Goal: Task Accomplishment & Management: Complete application form

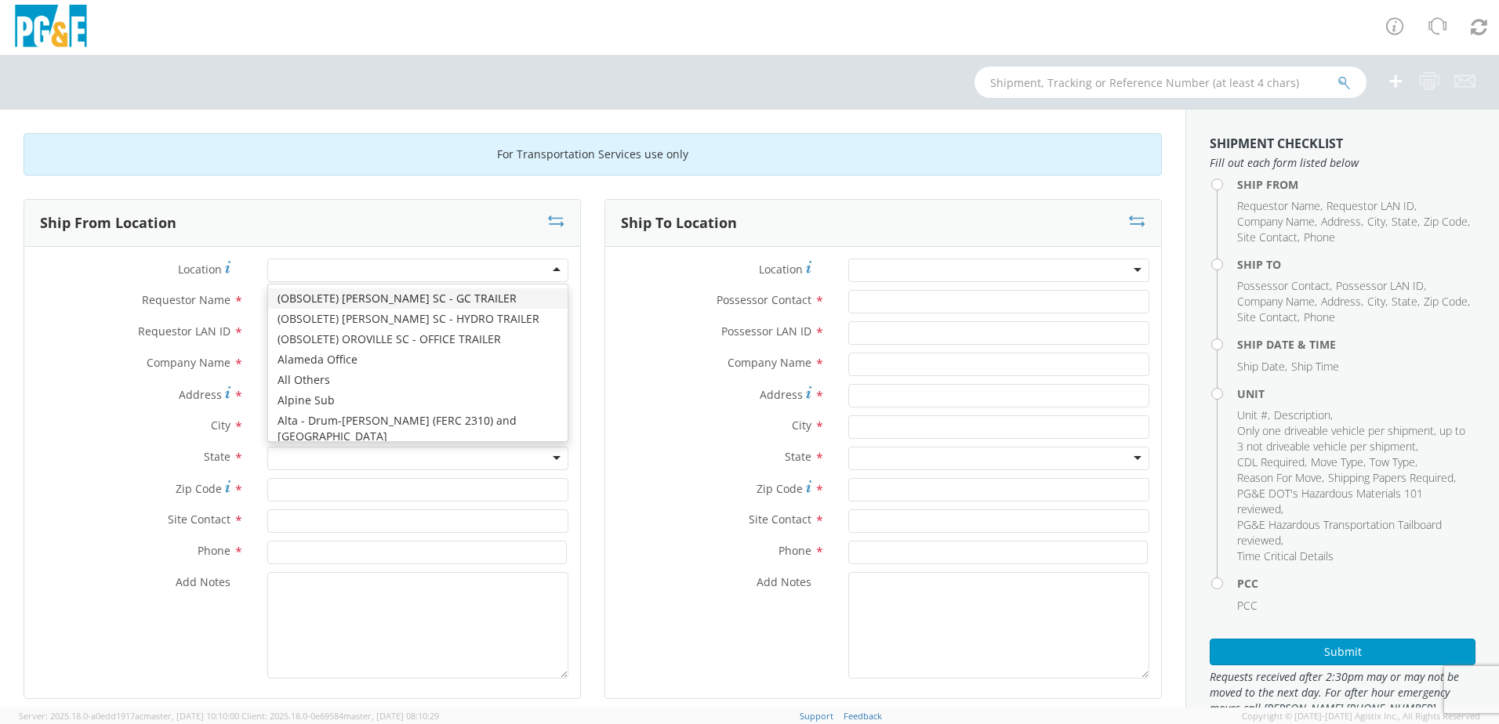
click at [455, 271] on div at bounding box center [417, 271] width 301 height 24
type input "hayw"
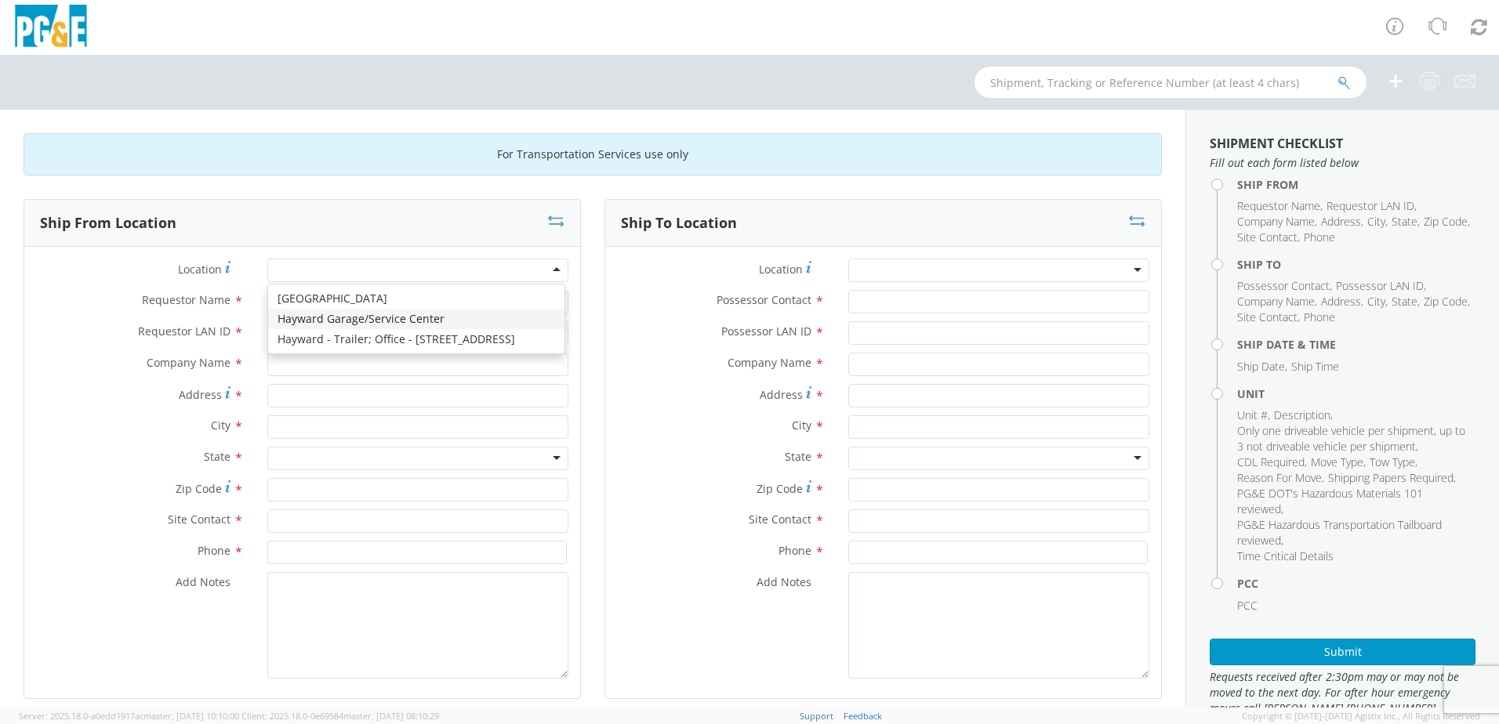
type input "PG&E"
type input "24300 Clawiter Rd"
type input "Hayward"
type input "94545"
type input "[PHONE_NUMBER]"
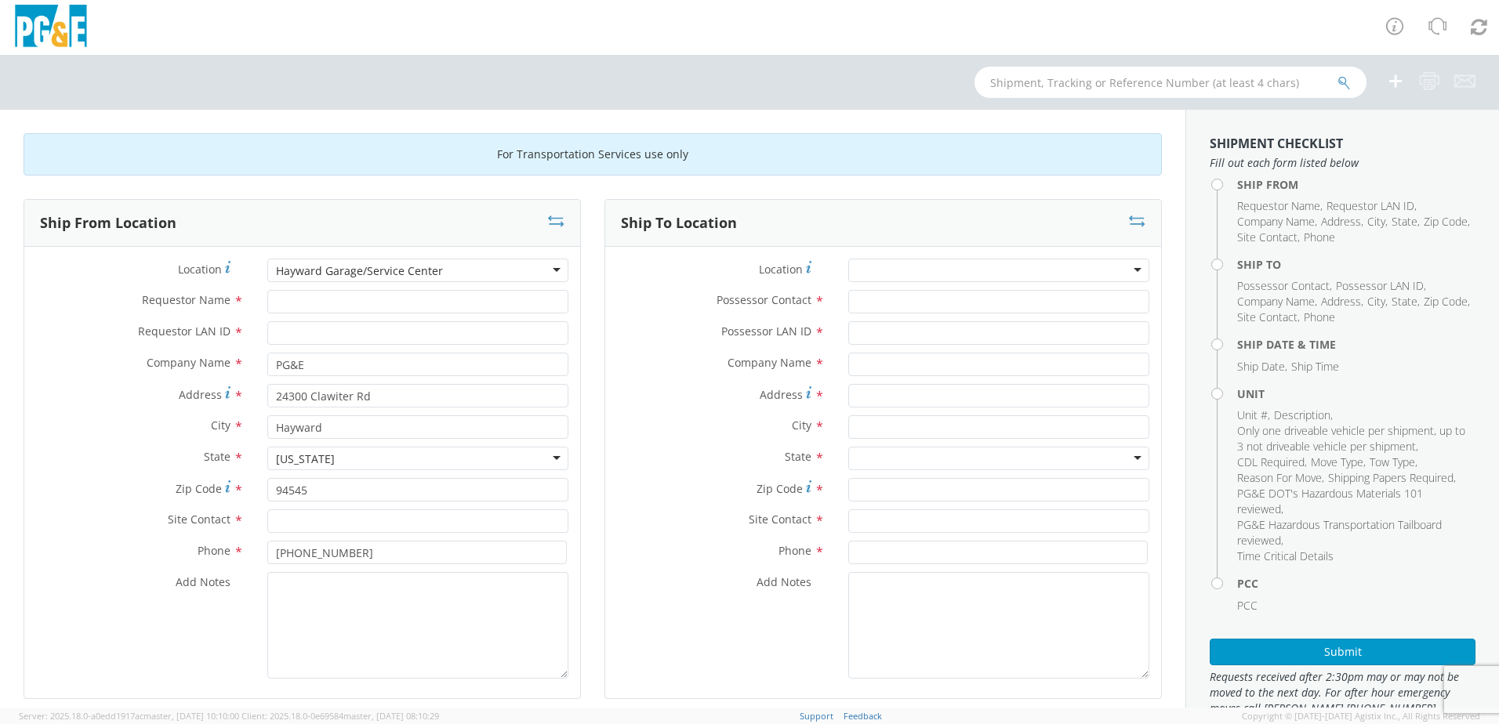
click at [946, 269] on div at bounding box center [998, 271] width 301 height 24
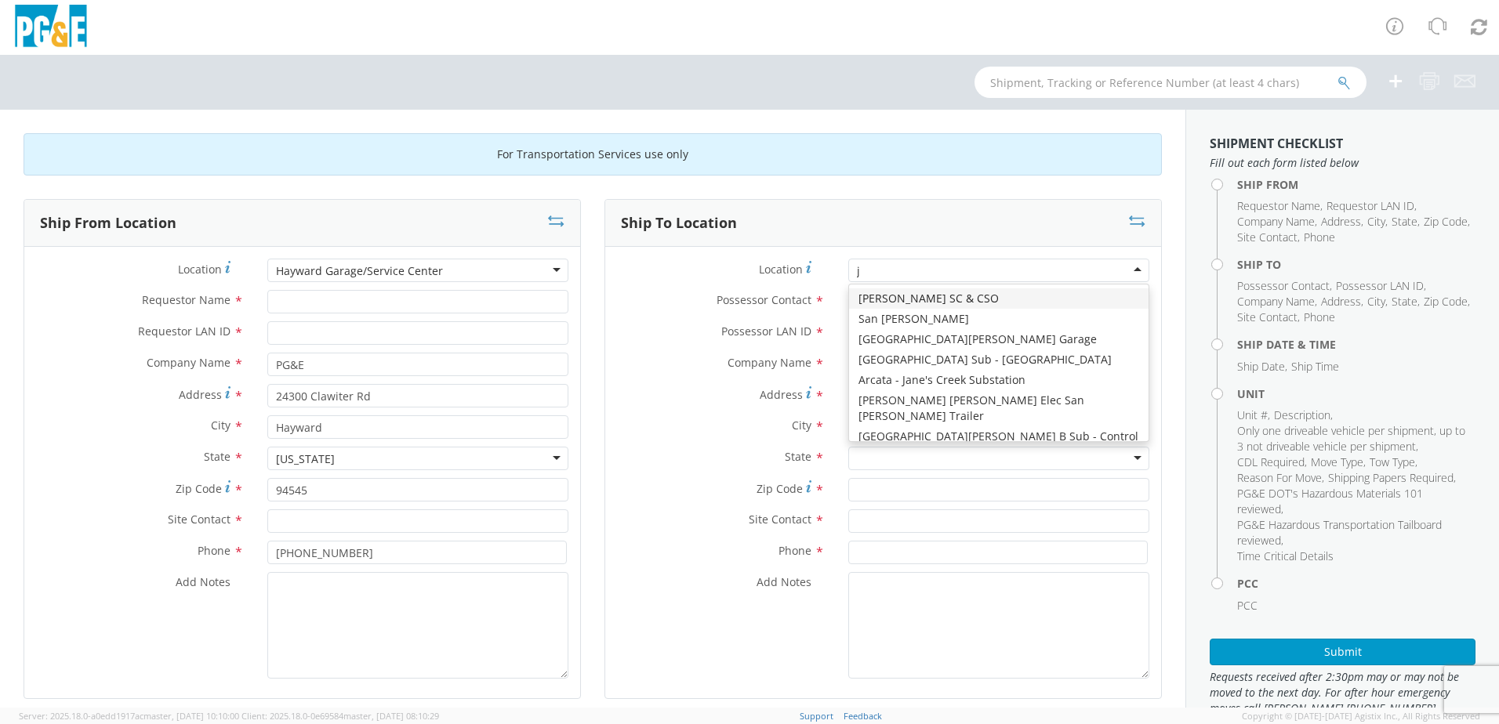
type input "jj"
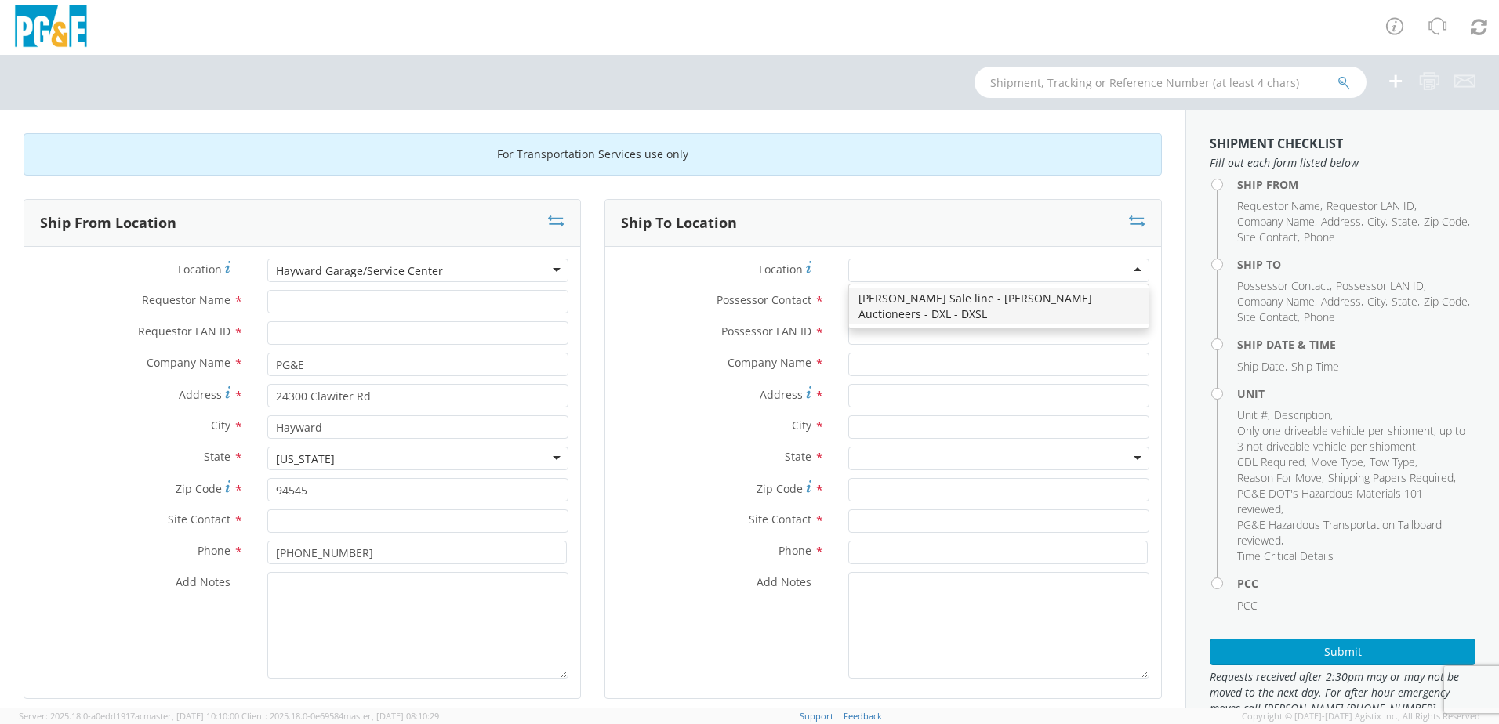
type input "PG&E"
type input "[STREET_ADDRESS][PERSON_NAME]"
type input "[PERSON_NAME]"
type input "95620"
type input "[PHONE_NUMBER]"
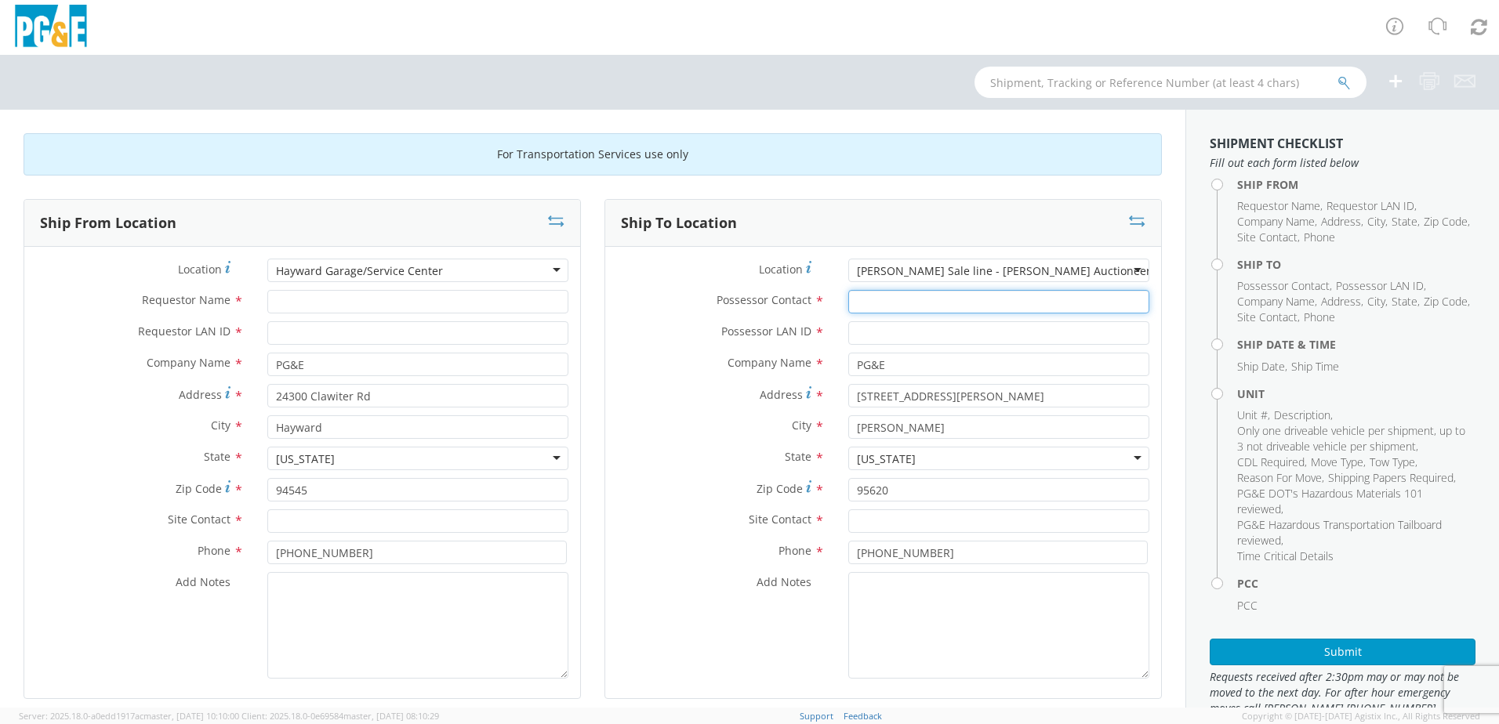
click at [945, 304] on input "Possessor Contact *" at bounding box center [998, 302] width 301 height 24
paste input "[PERSON_NAME]"
type input "[PERSON_NAME]"
click at [918, 520] on input "text" at bounding box center [998, 522] width 301 height 24
paste input "[PERSON_NAME]"
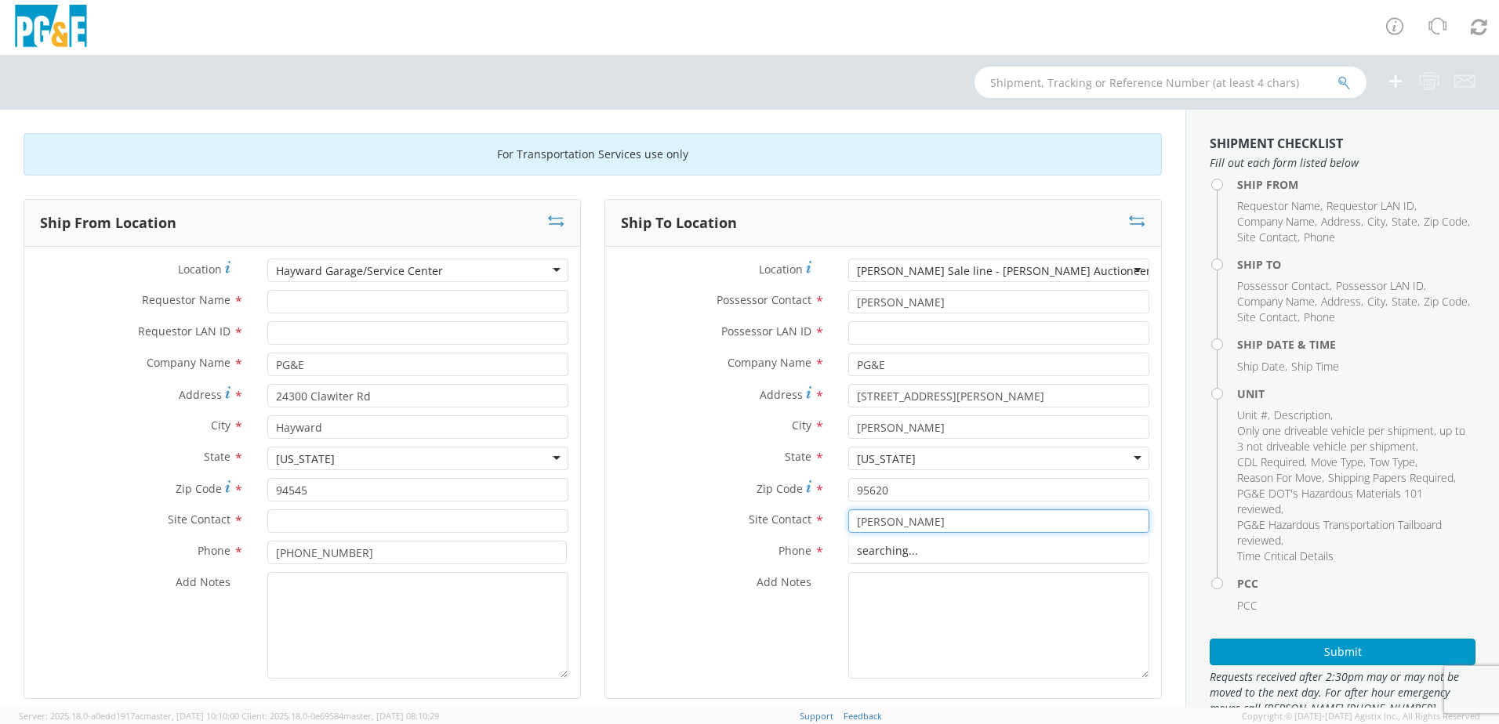
type input "[PERSON_NAME]"
click at [955, 333] on input "Possessor LAN ID *" at bounding box center [998, 333] width 301 height 24
paste input "[PERSON_NAME][EMAIL_ADDRESS][DOMAIN_NAME]"
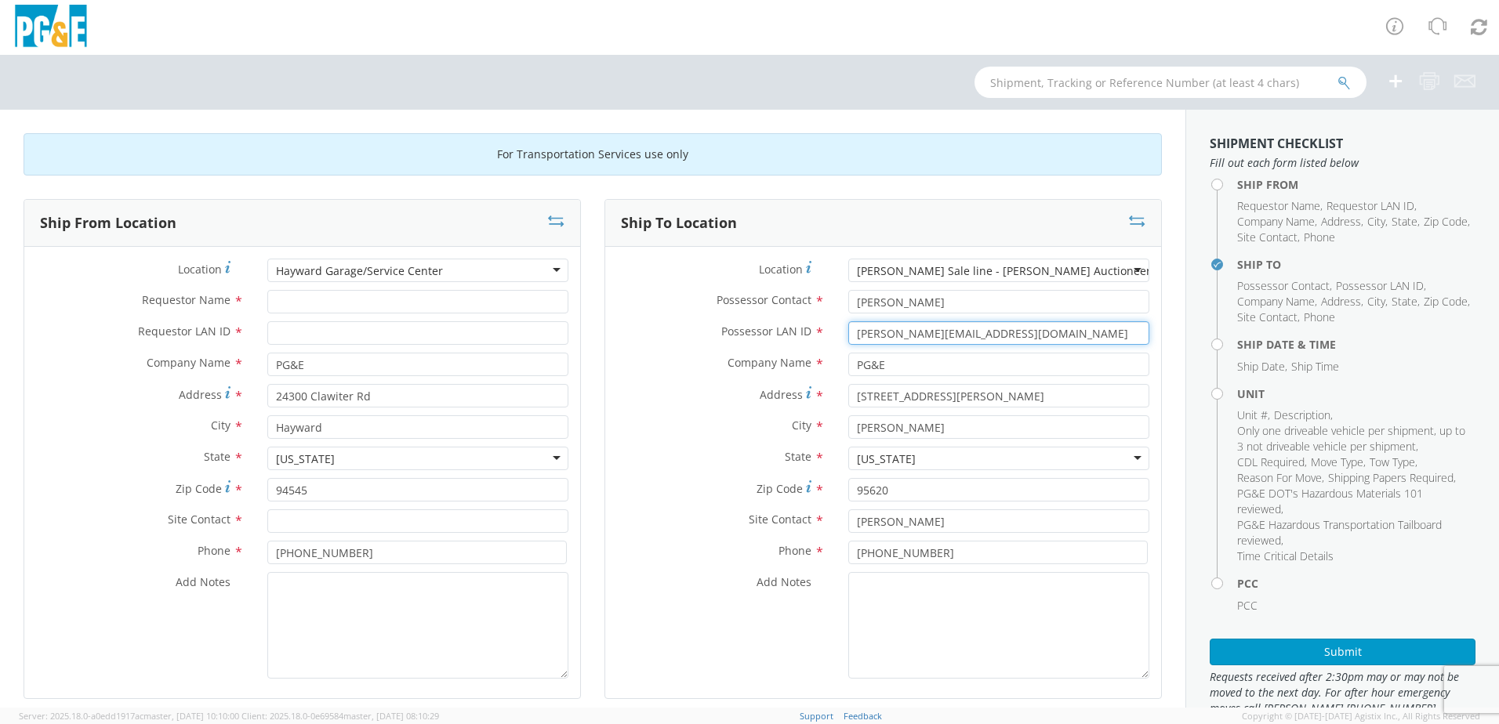
type input "[PERSON_NAME][EMAIL_ADDRESS][DOMAIN_NAME]"
click at [420, 304] on input "Requestor Name *" at bounding box center [417, 302] width 301 height 24
drag, startPoint x: 405, startPoint y: 300, endPoint x: 272, endPoint y: 299, distance: 132.5
click at [257, 298] on div "[PERSON_NAME]" at bounding box center [418, 302] width 325 height 24
type input "[PERSON_NAME]"
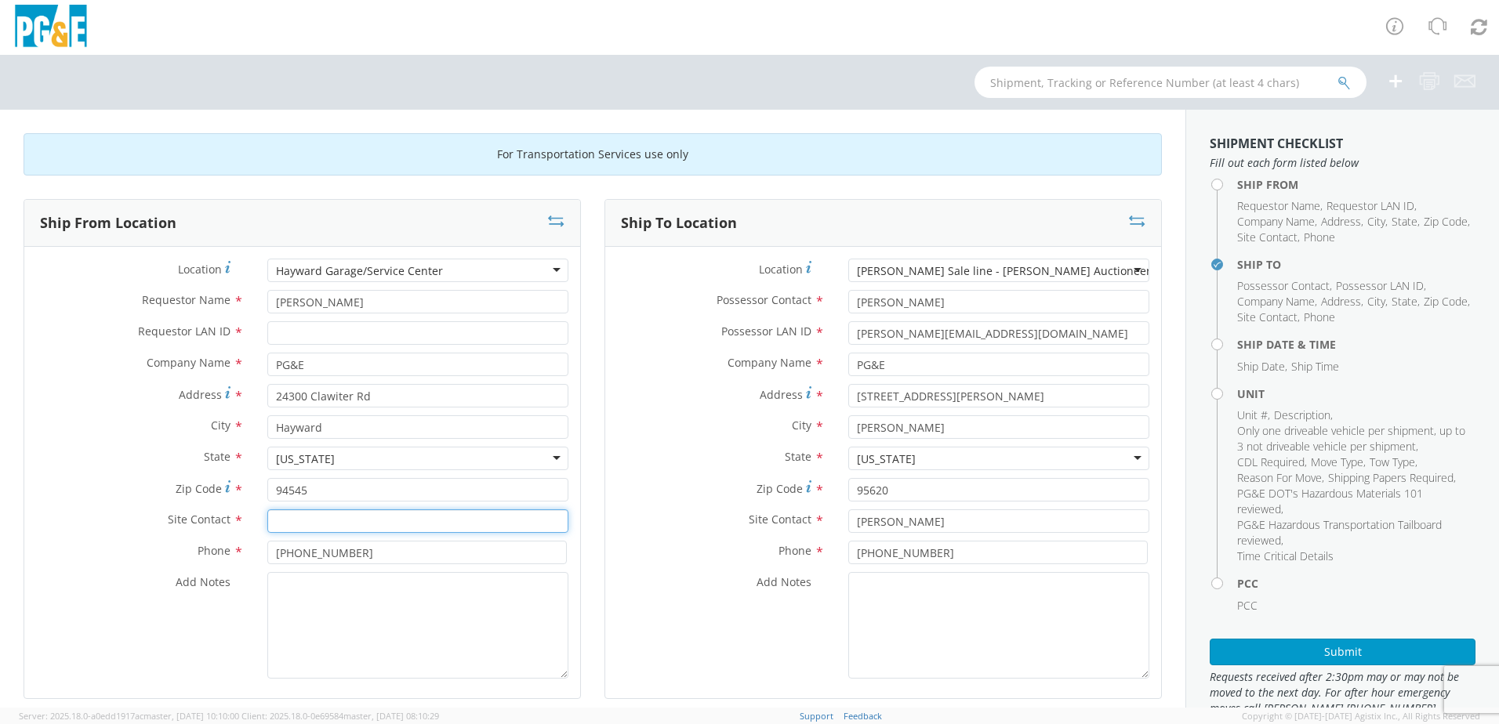
click at [337, 524] on input "text" at bounding box center [417, 522] width 301 height 24
paste input "[PERSON_NAME]"
type input "[PERSON_NAME]"
click at [317, 333] on input "Requestor LAN ID *" at bounding box center [417, 333] width 301 height 24
type input "r0m2"
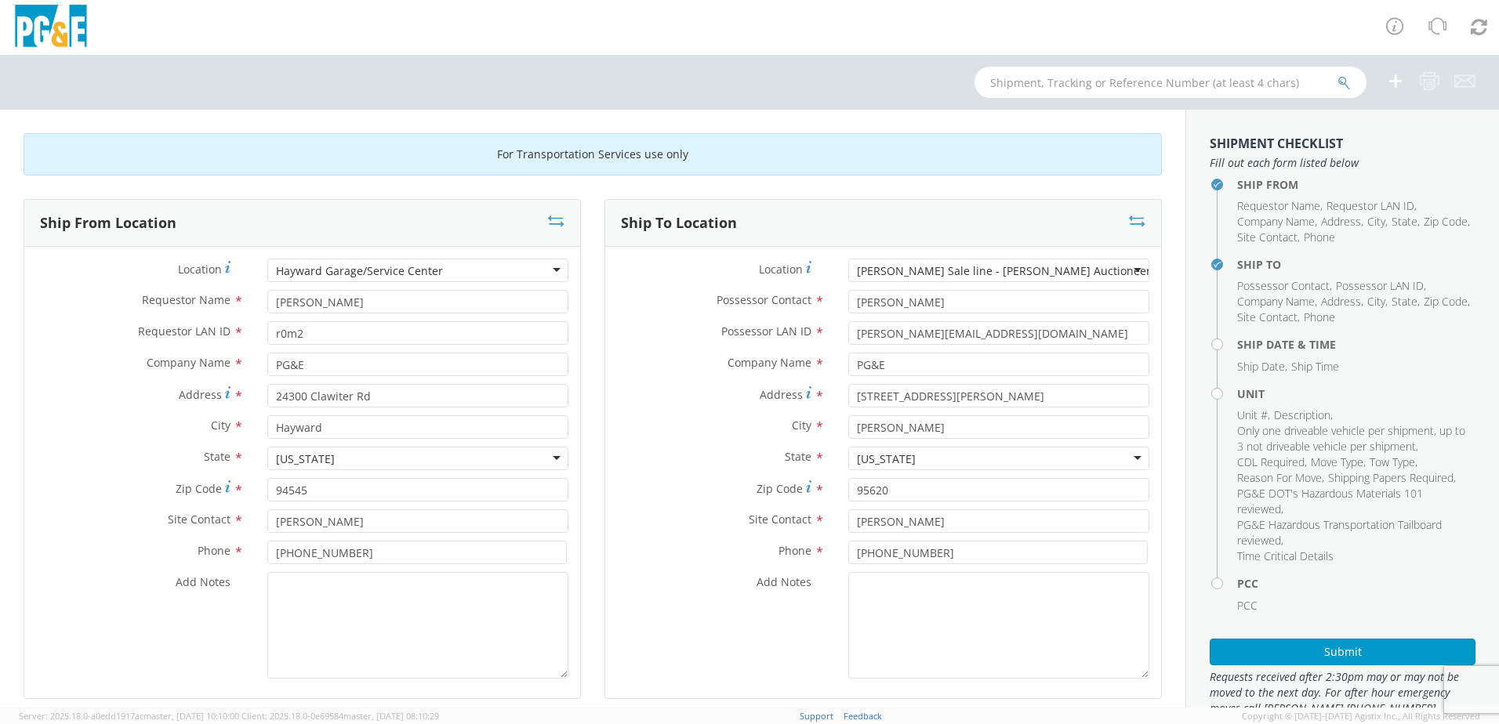
click at [593, 600] on div "Ship To Location Location * [PERSON_NAME] Sale line - [PERSON_NAME] Auctioneers…" at bounding box center [883, 459] width 581 height 520
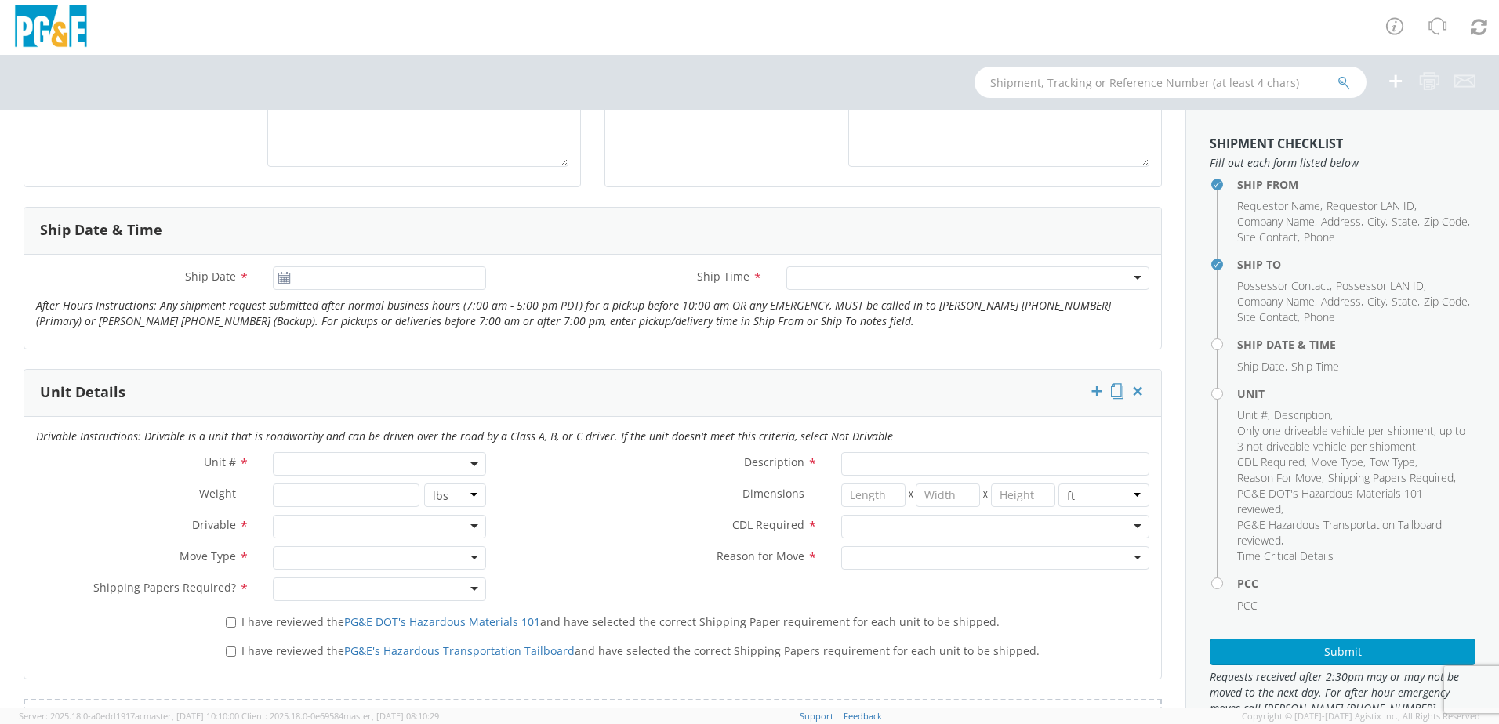
scroll to position [549, 0]
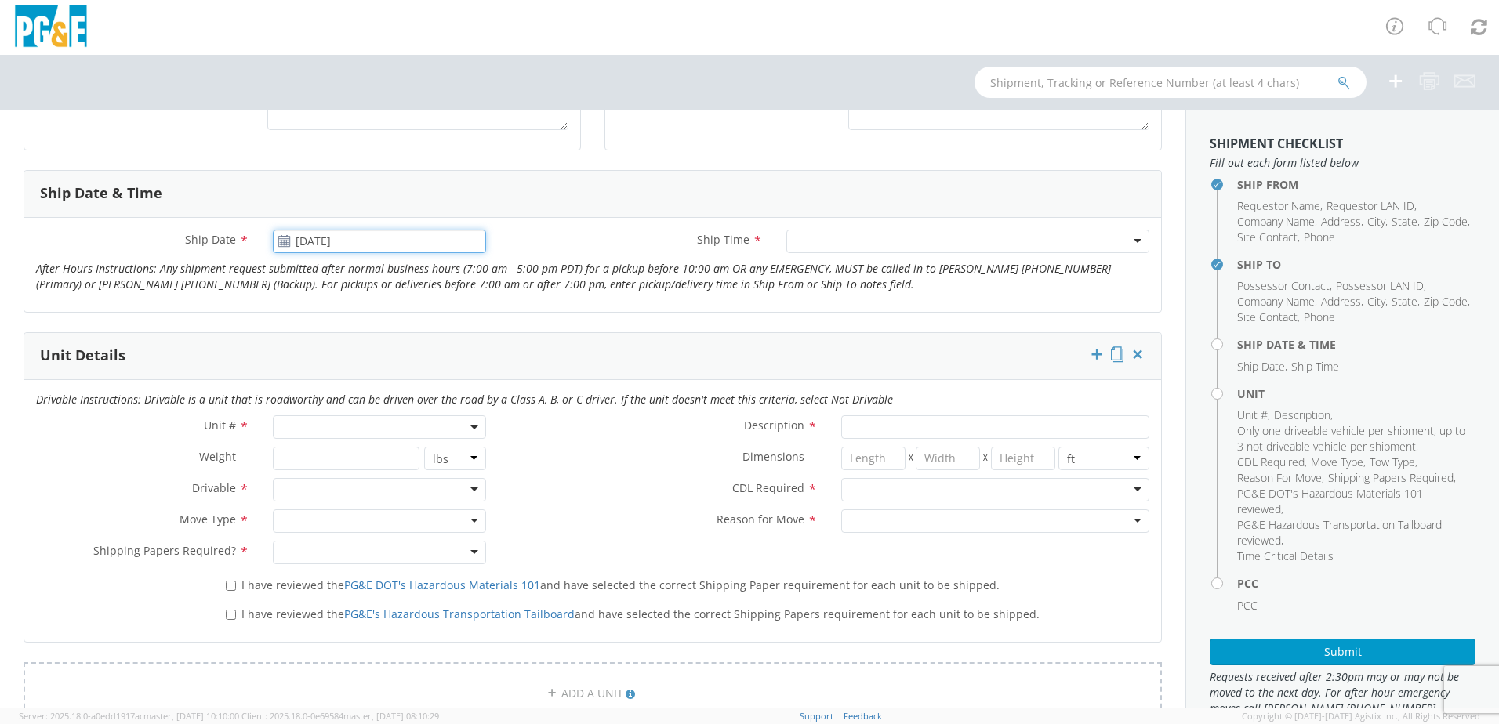
click at [339, 241] on input "[DATE]" at bounding box center [379, 242] width 213 height 24
click at [316, 339] on td "8" at bounding box center [320, 341] width 33 height 24
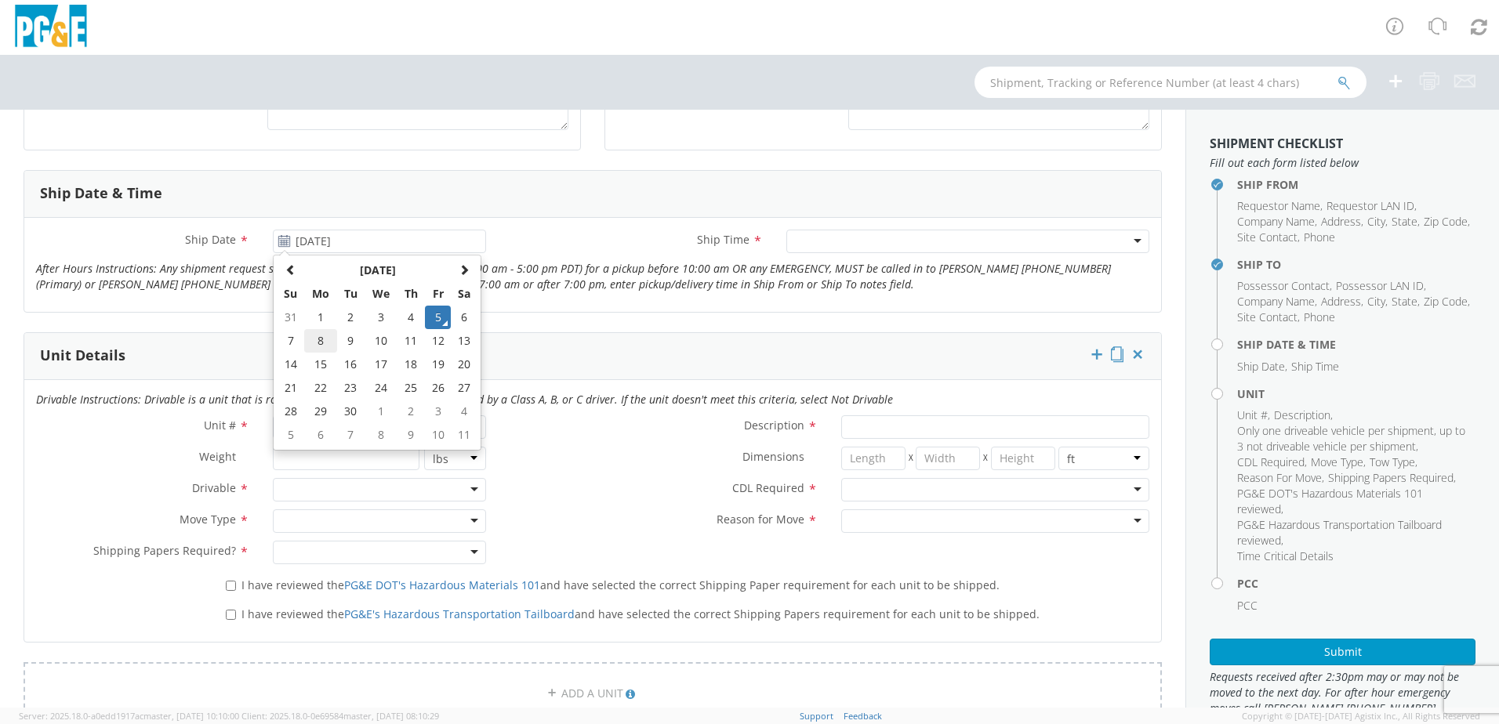
type input "[DATE]"
click at [844, 245] on div at bounding box center [967, 242] width 363 height 24
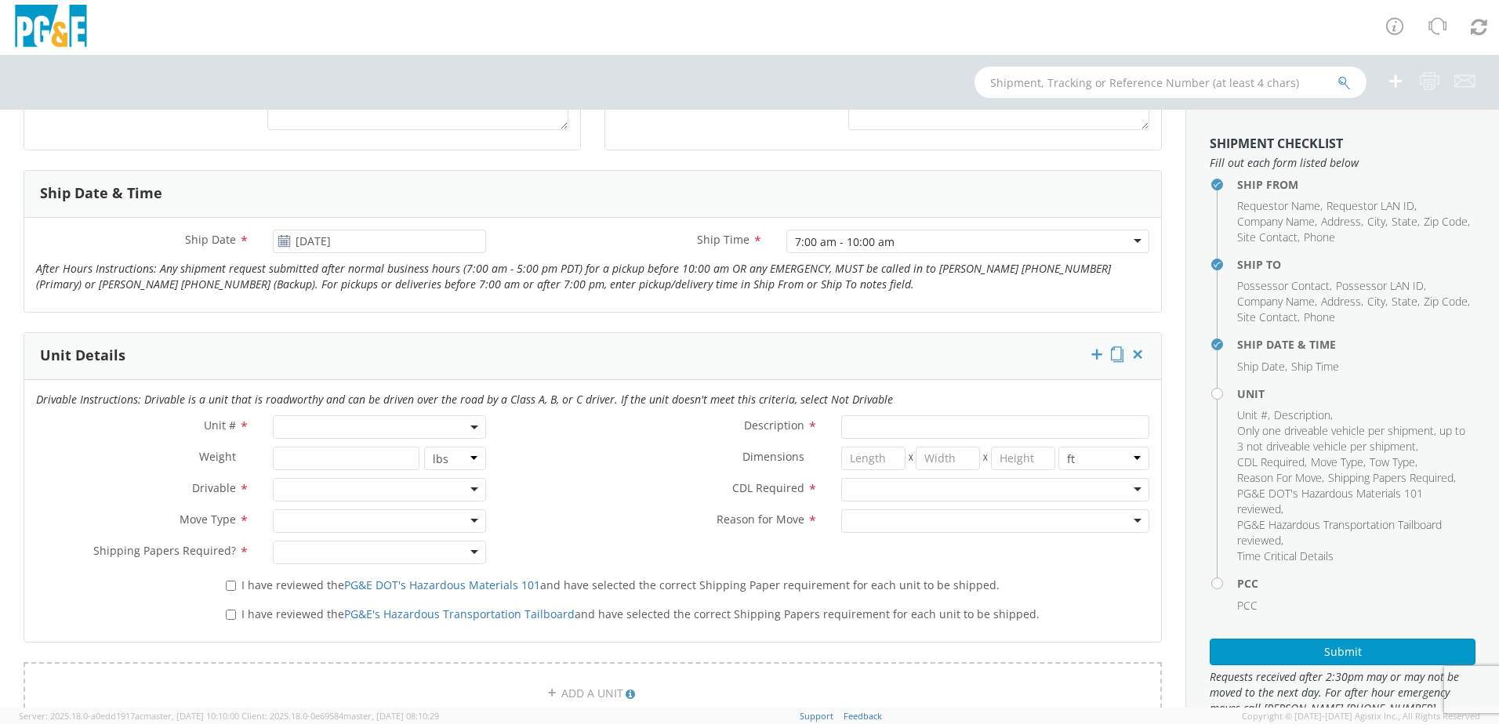
click at [374, 430] on span at bounding box center [379, 428] width 213 height 24
click at [379, 452] on input "search" at bounding box center [378, 453] width 203 height 24
type input "b32519"
type input "PICKUP; COMPACT 4X2"
type input "5400"
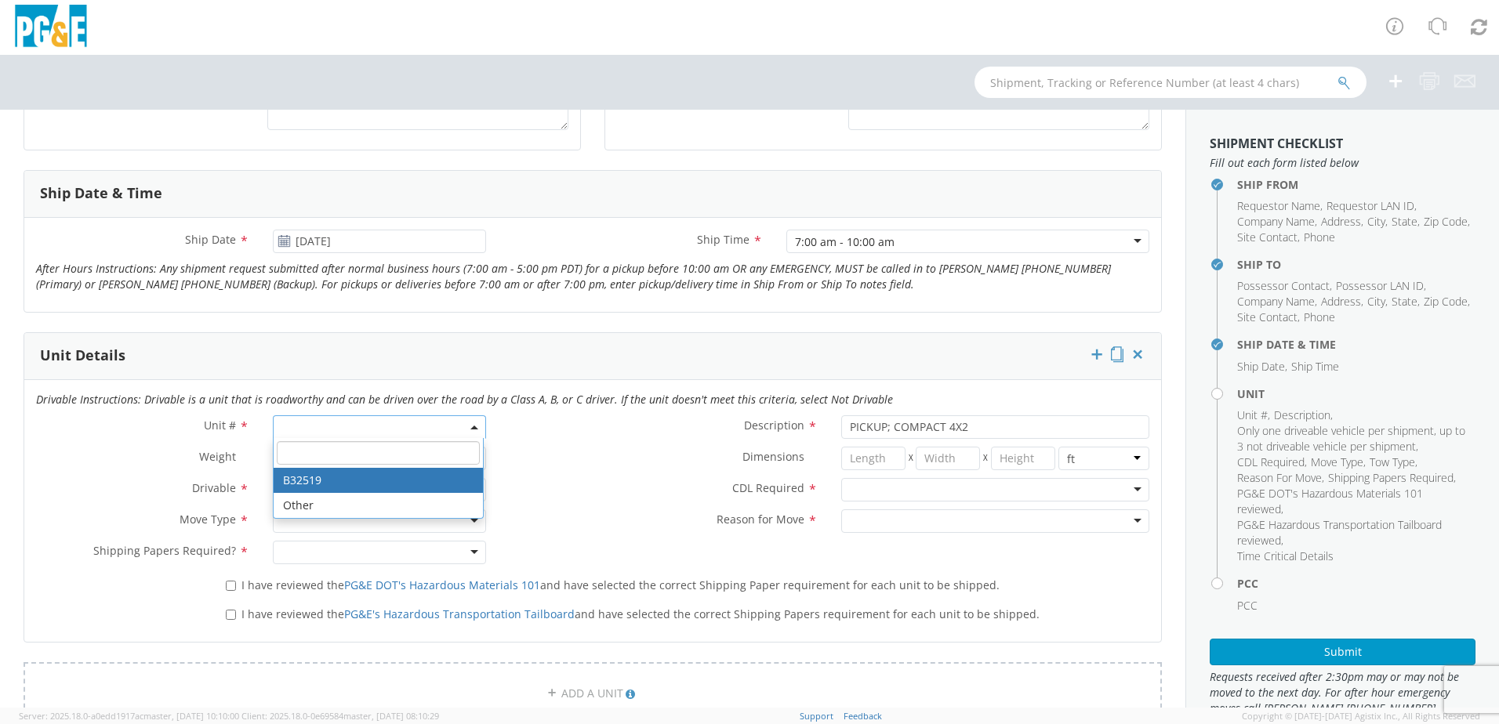
select select "B32519"
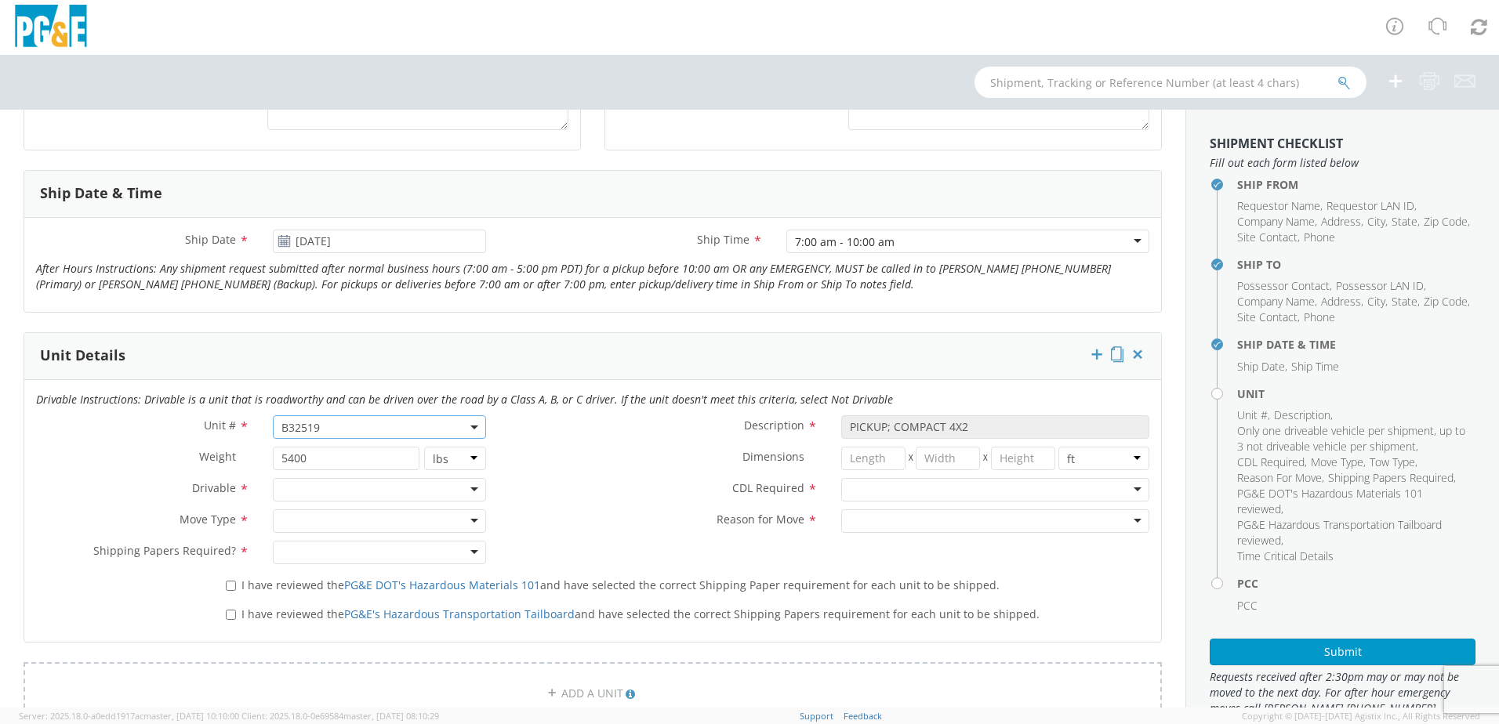
click at [358, 490] on div at bounding box center [379, 490] width 213 height 24
click at [359, 495] on div "Drivable" at bounding box center [379, 490] width 213 height 24
click at [350, 521] on div at bounding box center [379, 522] width 213 height 24
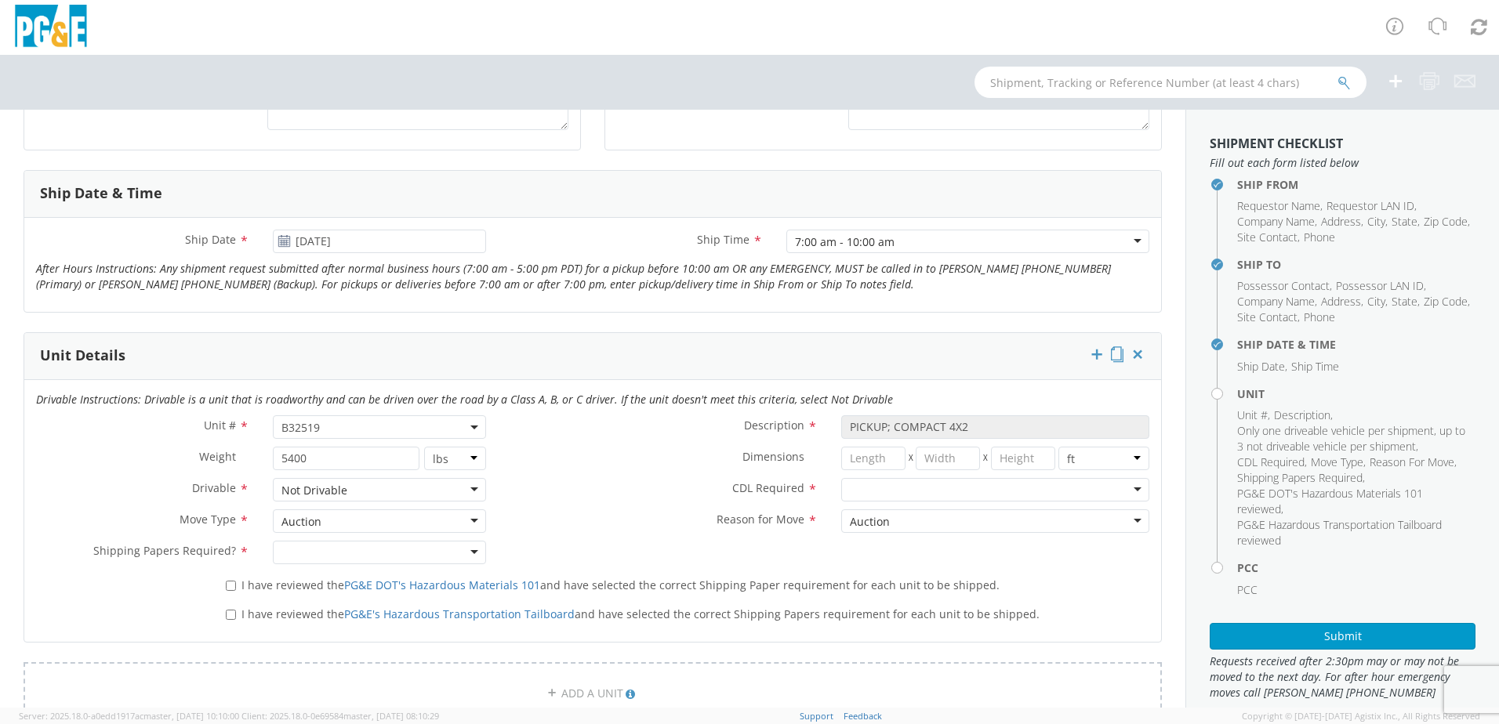
click at [322, 556] on div at bounding box center [379, 553] width 213 height 24
click at [228, 586] on input "I have reviewed the PG&E DOT's Hazardous Materials 101 and have selected the co…" at bounding box center [231, 586] width 10 height 10
checkbox input "true"
click at [229, 613] on input "I have reviewed the PG&E's Hazardous Transportation Tailboard and have selected…" at bounding box center [231, 615] width 10 height 10
checkbox input "true"
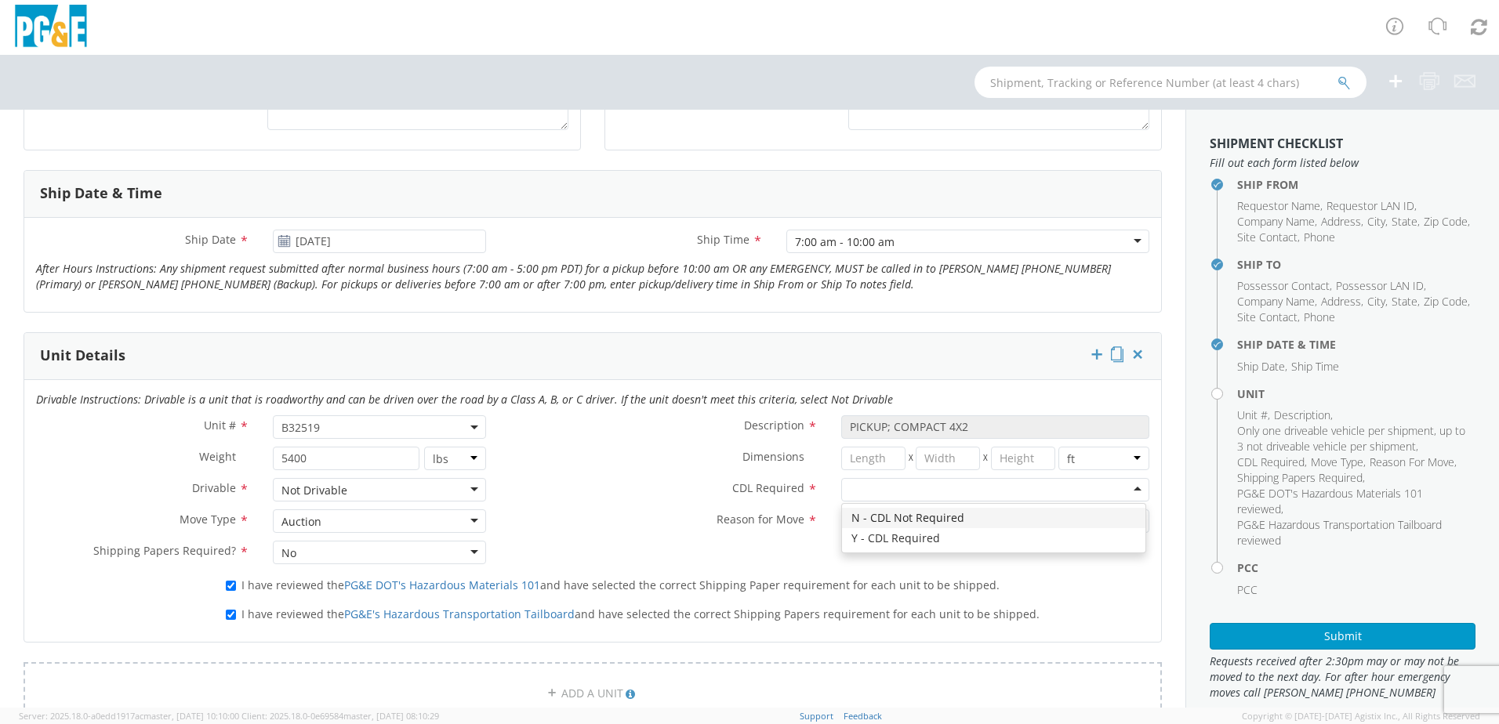
click at [871, 492] on div at bounding box center [995, 490] width 308 height 24
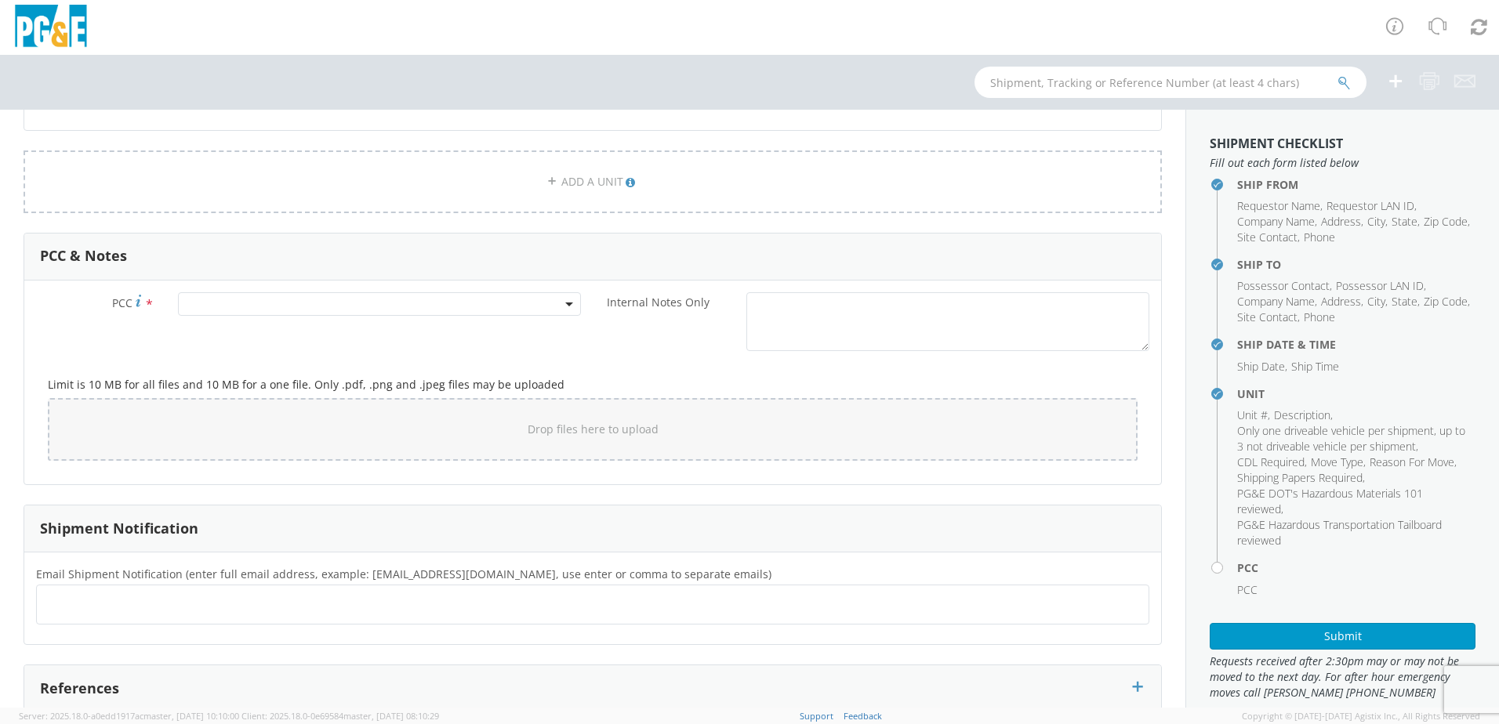
scroll to position [1098, 0]
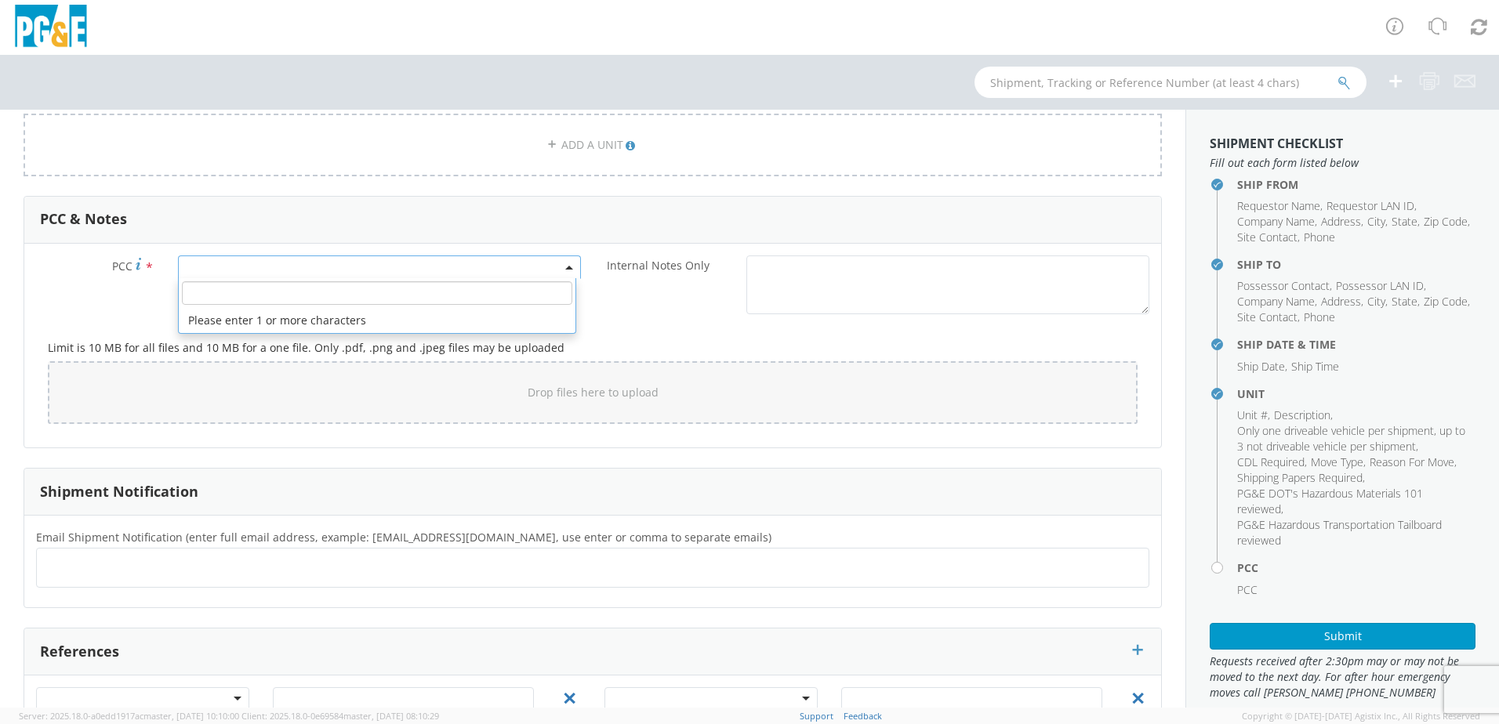
click at [443, 268] on span at bounding box center [379, 268] width 403 height 24
click at [437, 296] on input "number" at bounding box center [377, 293] width 390 height 24
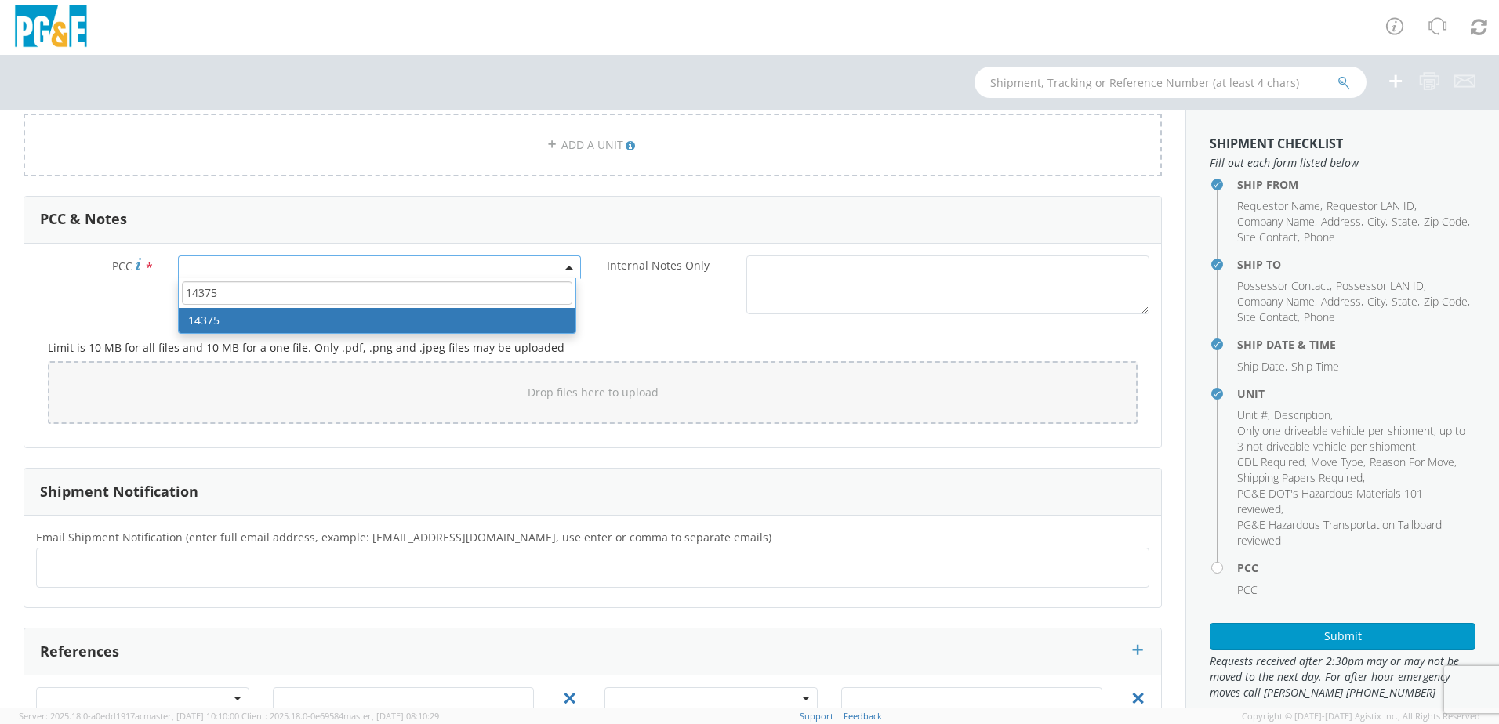
type input "14375"
select select "14375"
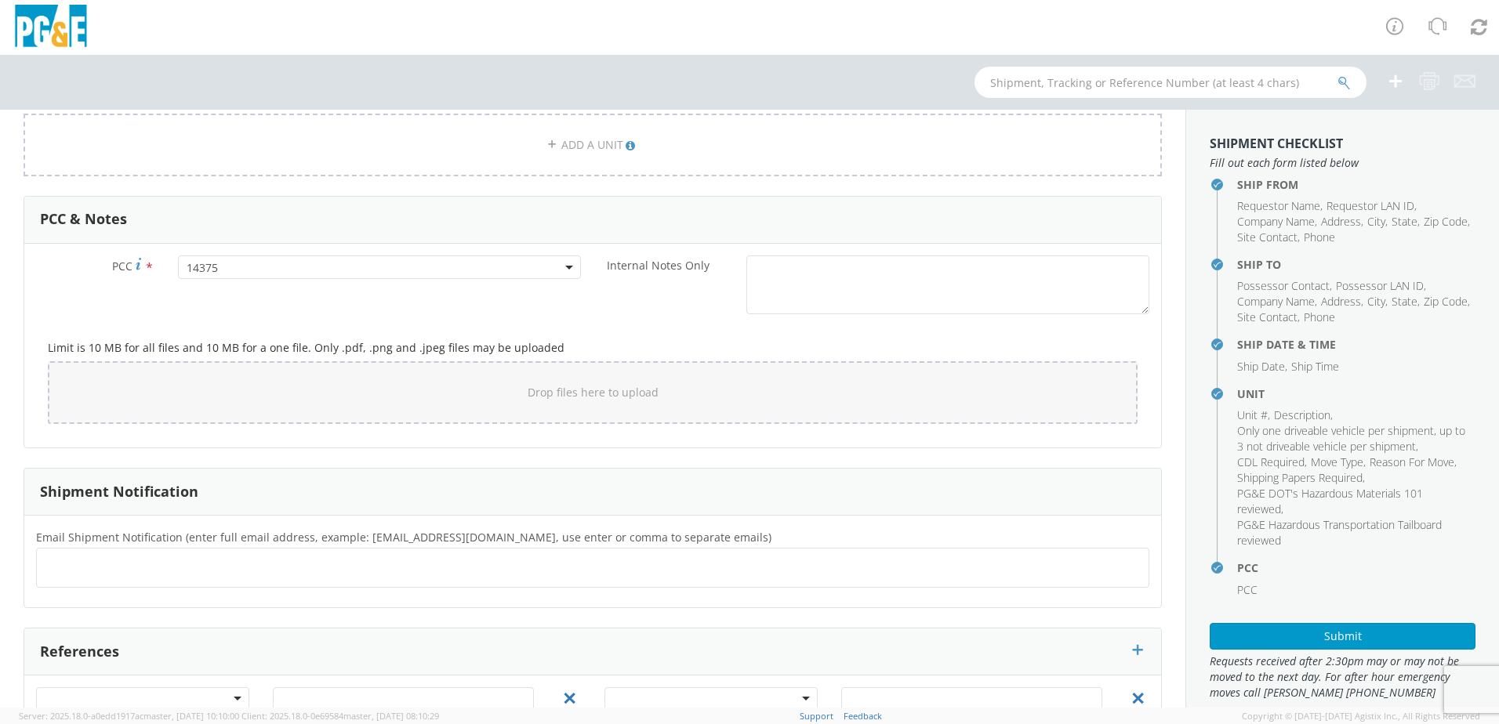
click at [643, 330] on div "Limit is 10 MB for all files and 10 MB for a one file. Only .pdf, .png and .jpe…" at bounding box center [592, 379] width 1113 height 114
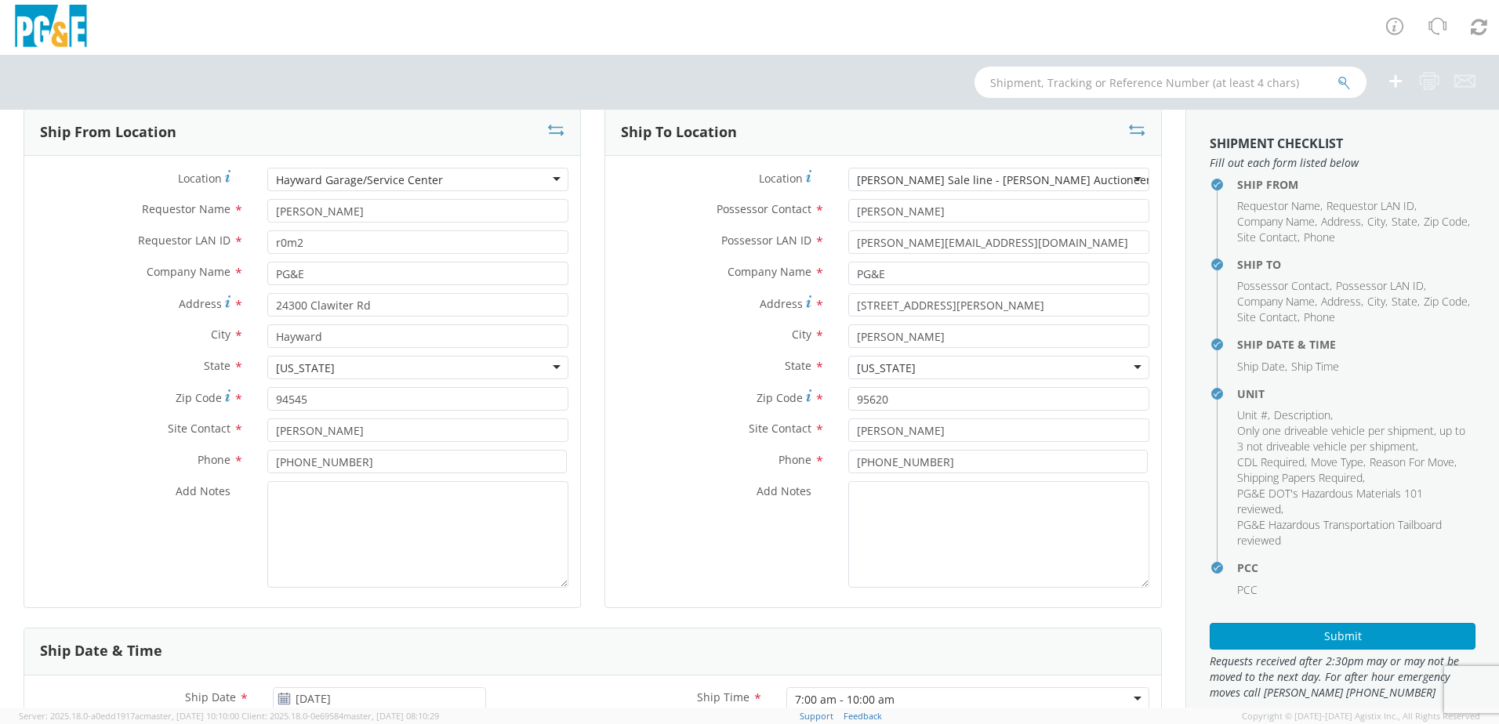
scroll to position [0, 0]
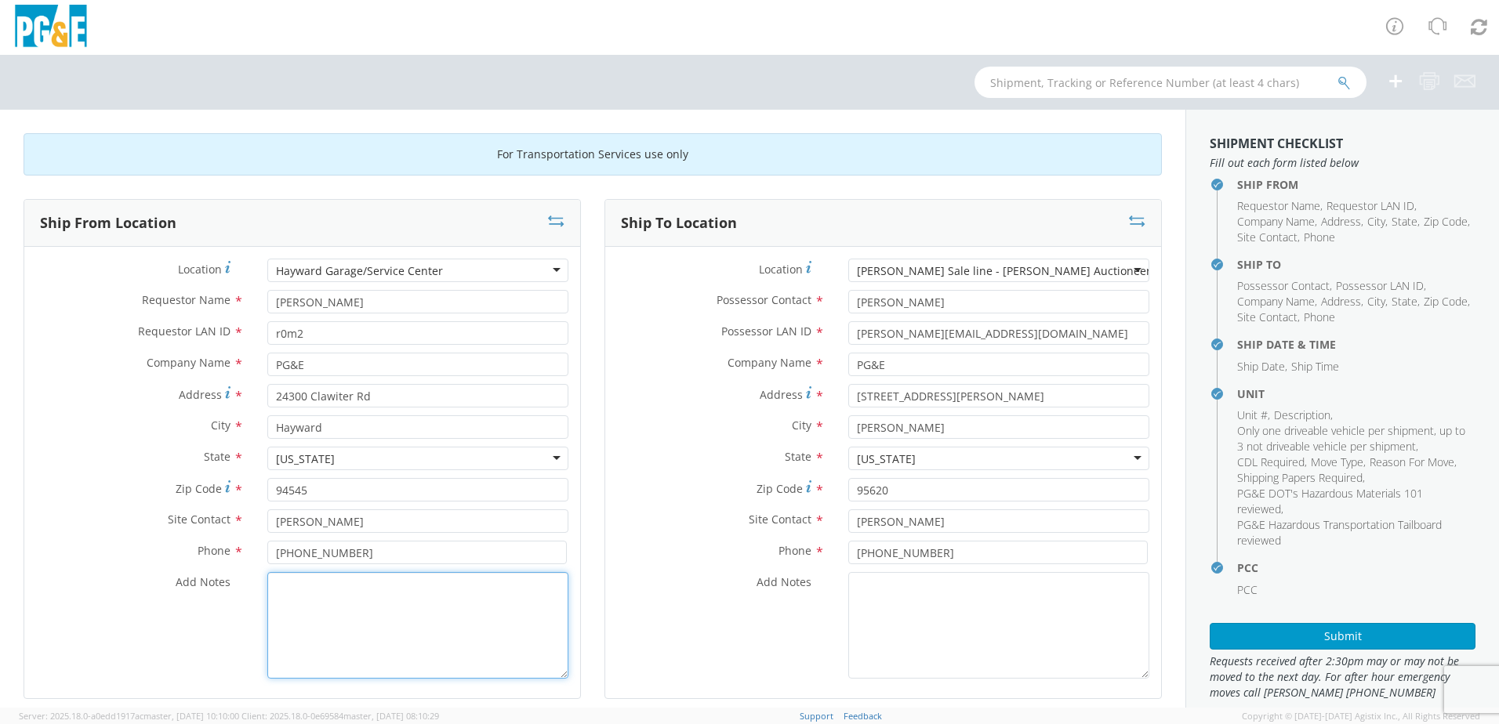
click at [465, 615] on textarea "Add Notes *" at bounding box center [417, 625] width 301 height 107
drag, startPoint x: 347, startPoint y: 603, endPoint x: 269, endPoint y: 585, distance: 80.4
click at [269, 585] on textarea "Vehicle will have to be towed Brake Pedal Goes to the Floor" at bounding box center [417, 625] width 301 height 107
type textarea "Vehicle will have to be towed Brake Pedal Goes to the Floor"
click at [887, 607] on textarea "Add Notes *" at bounding box center [998, 625] width 301 height 107
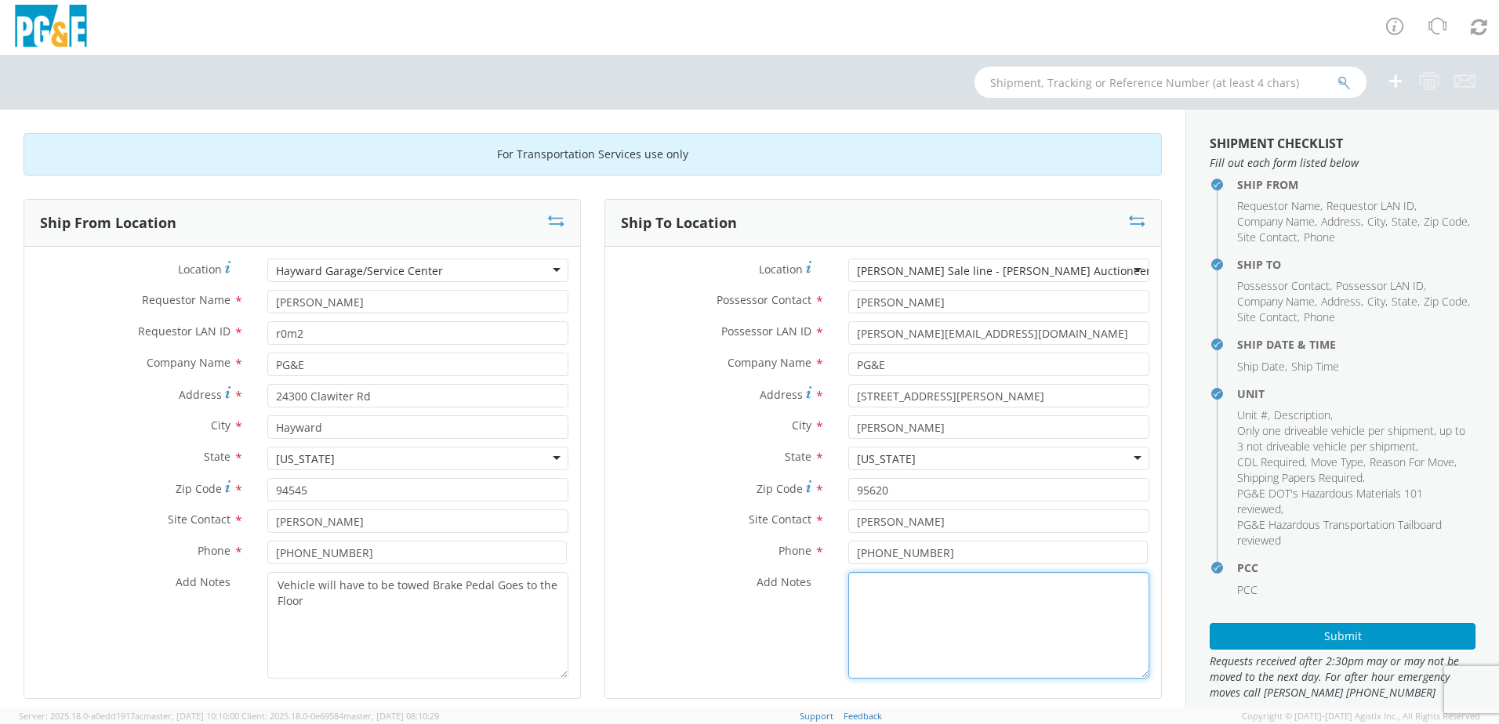
paste textarea "Vehicle will have to be towed Brake Pedal Goes to the Floor"
type textarea "Vehicle will have to be towed Brake Pedal Goes to the Floor"
click at [740, 641] on div "Add Notes * Vehicle will have to be towed Brake Pedal Goes to the Floor" at bounding box center [883, 625] width 556 height 107
click at [593, 602] on div "Ship To Location Location * [PERSON_NAME] Sale line - [PERSON_NAME] Auctioneers…" at bounding box center [883, 459] width 581 height 520
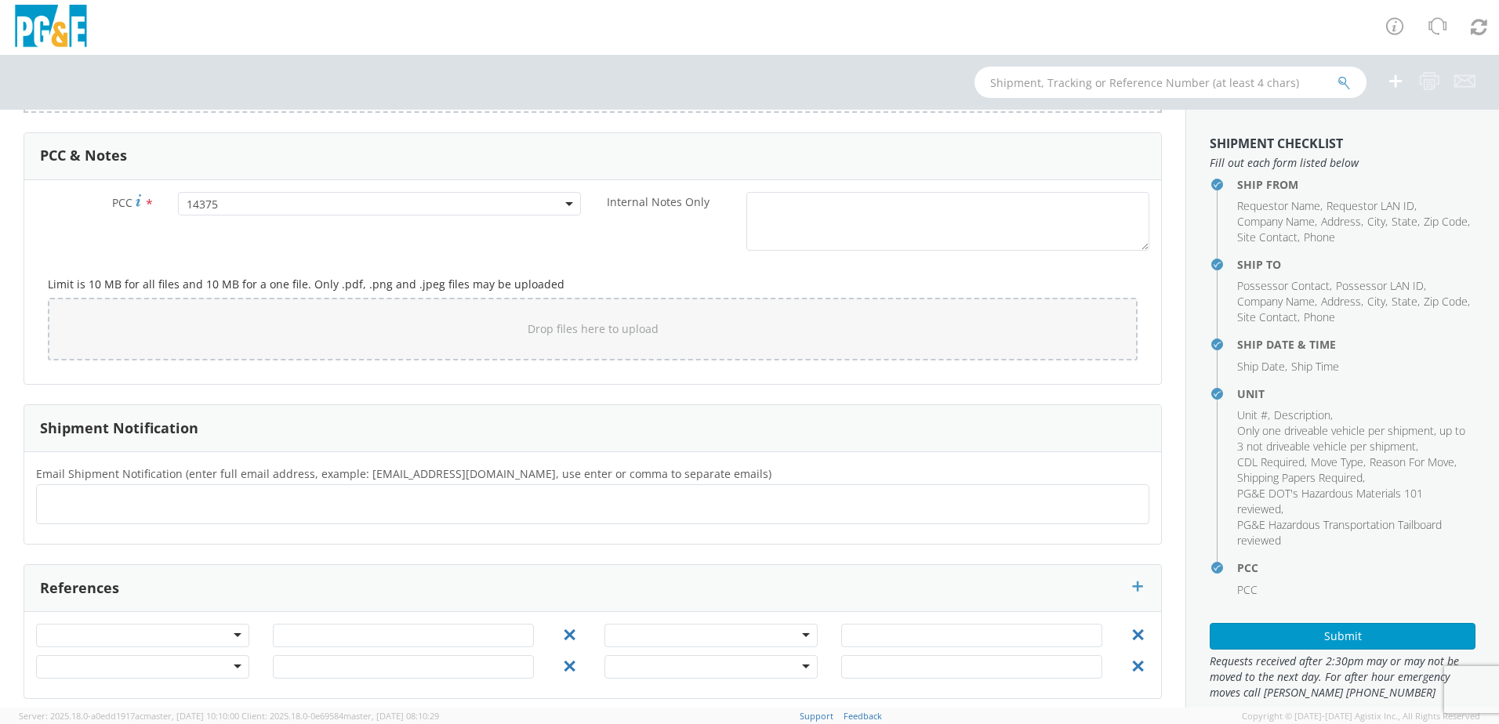
scroll to position [1172, 0]
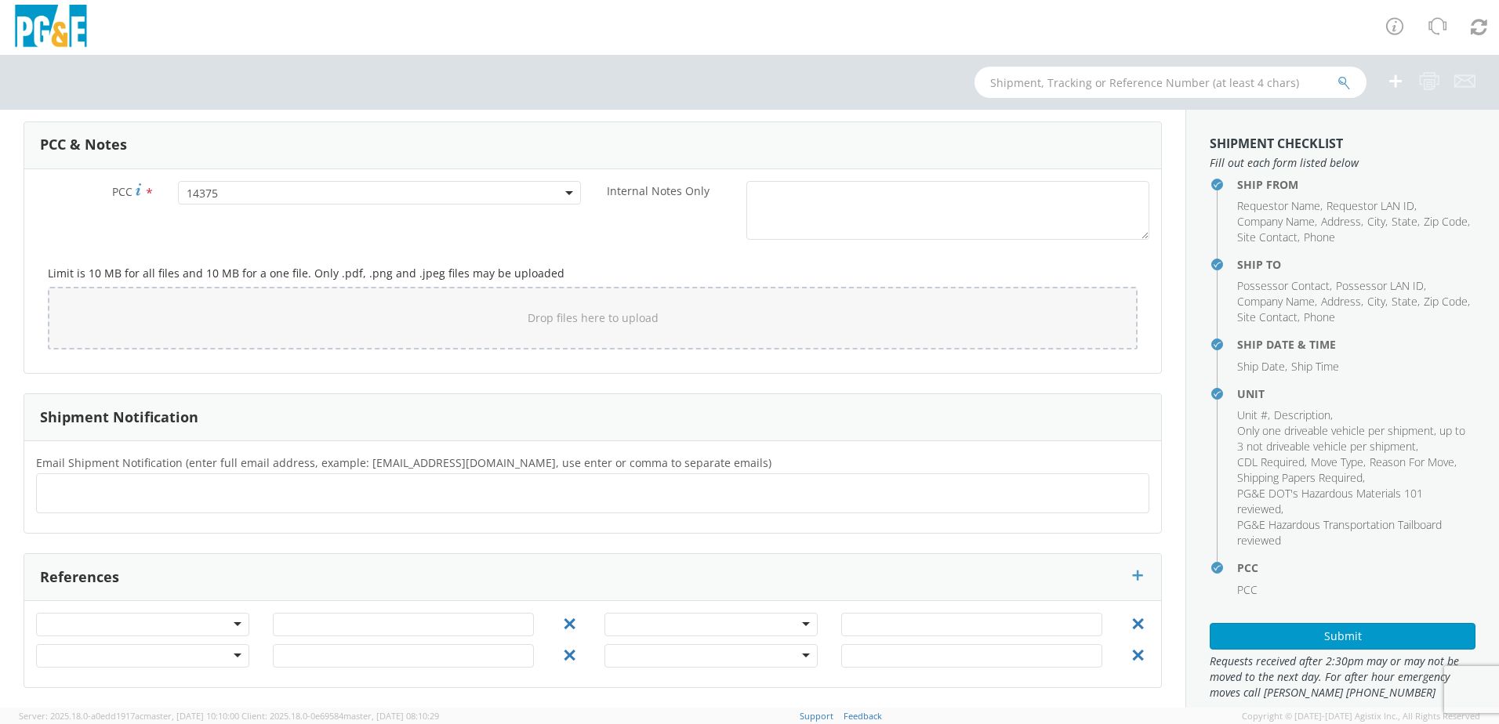
click at [376, 499] on ul at bounding box center [592, 494] width 1099 height 26
type input "[EMAIL_ADDRESS][DOMAIN_NAME]"
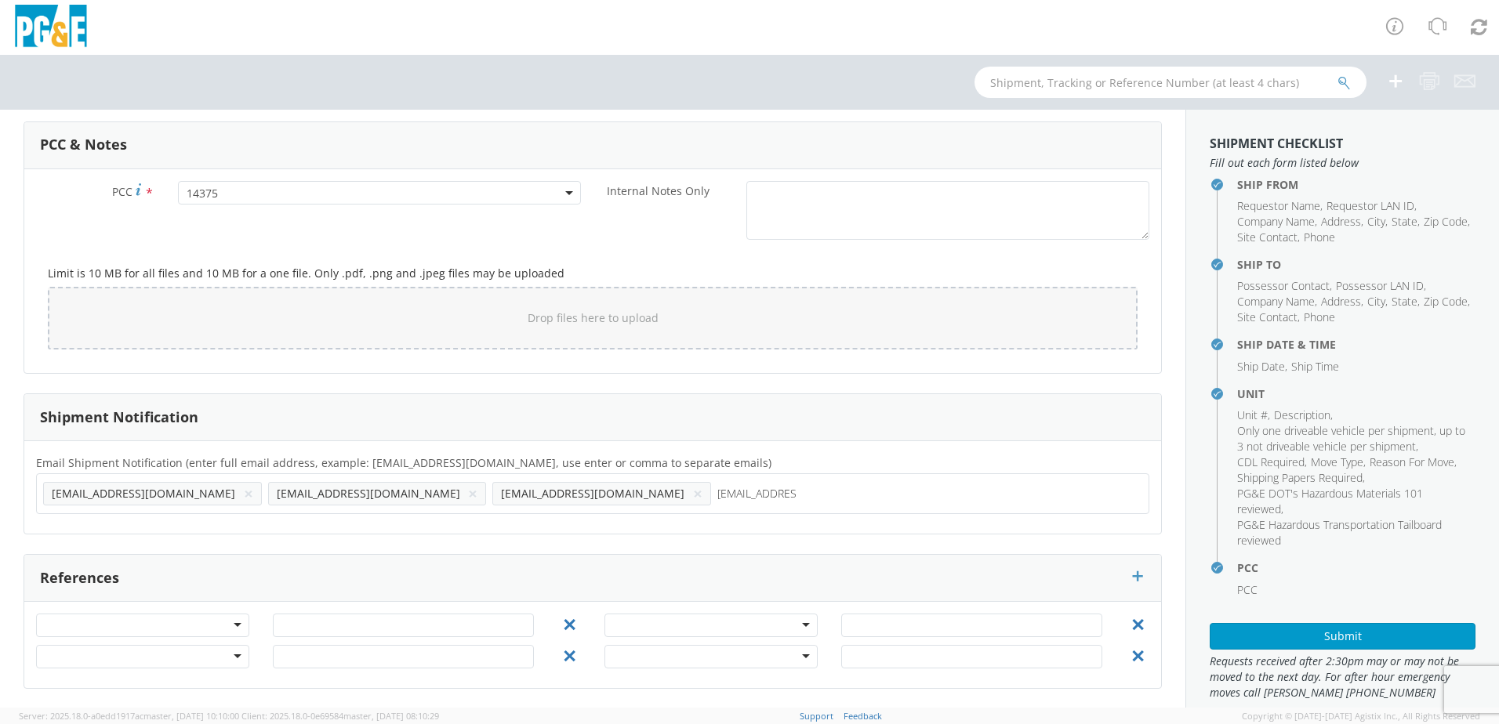
type input "[EMAIL_ADDRESS][DOMAIN_NAME]"
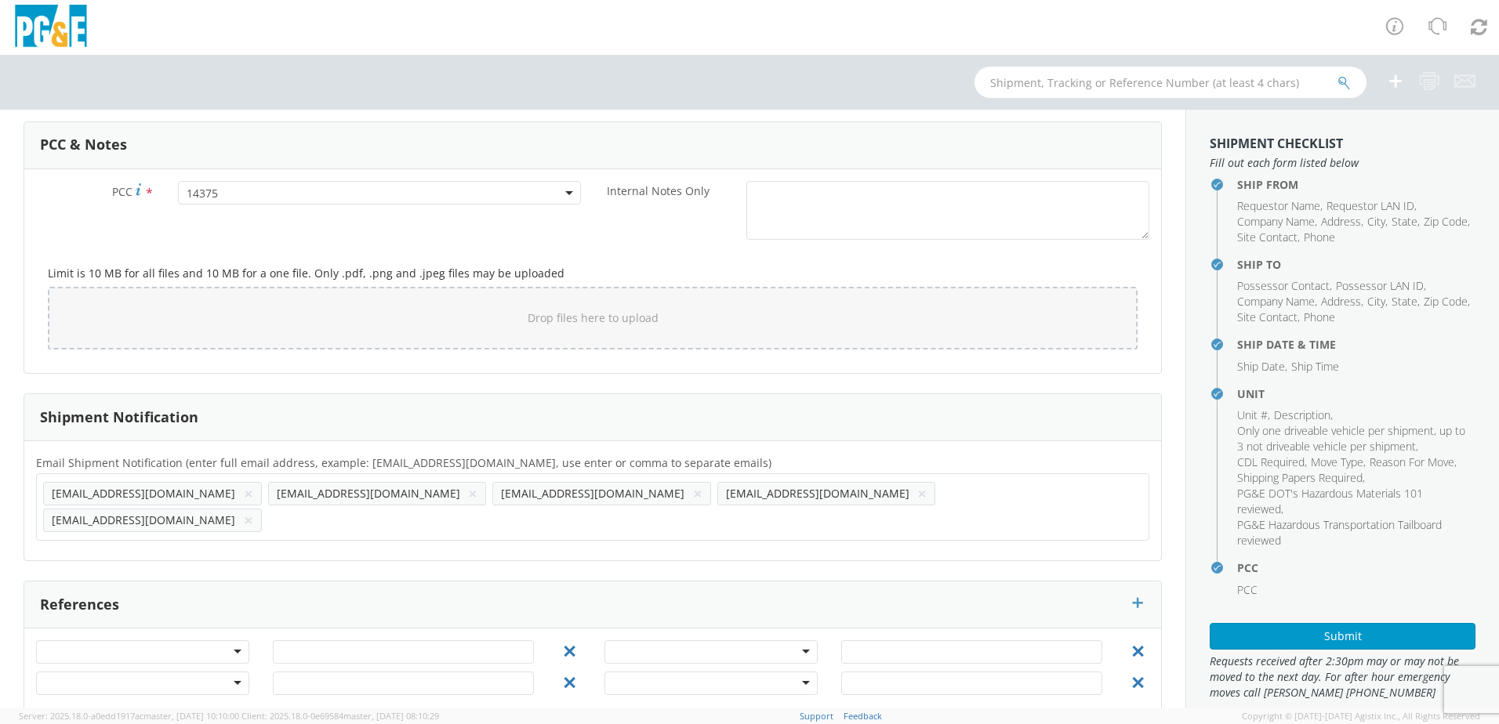
click at [999, 528] on div "Email Shipment Notification (enter full email address, example: [EMAIL_ADDRESS]…" at bounding box center [592, 500] width 1137 height 119
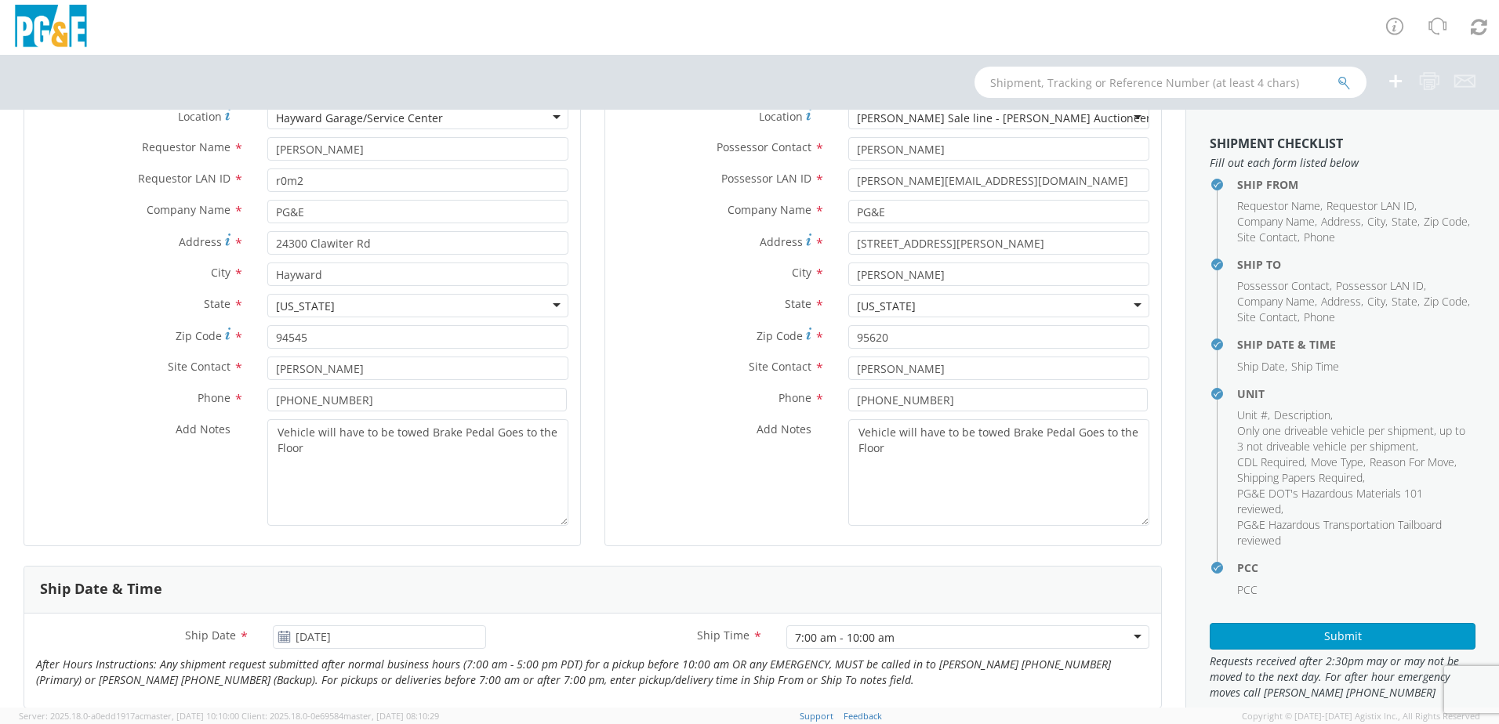
scroll to position [0, 0]
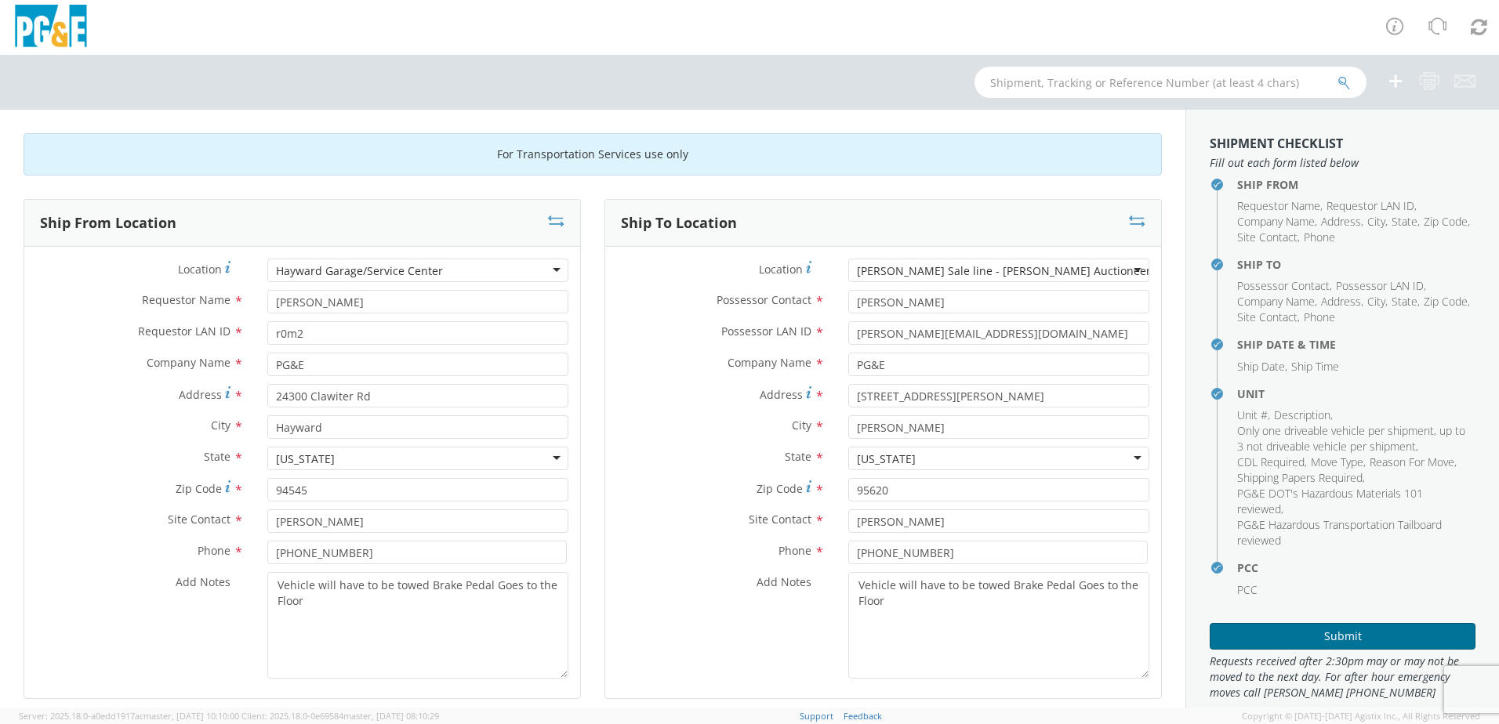
click at [1331, 631] on button "Submit" at bounding box center [1343, 636] width 266 height 27
